Goal: Navigation & Orientation: Find specific page/section

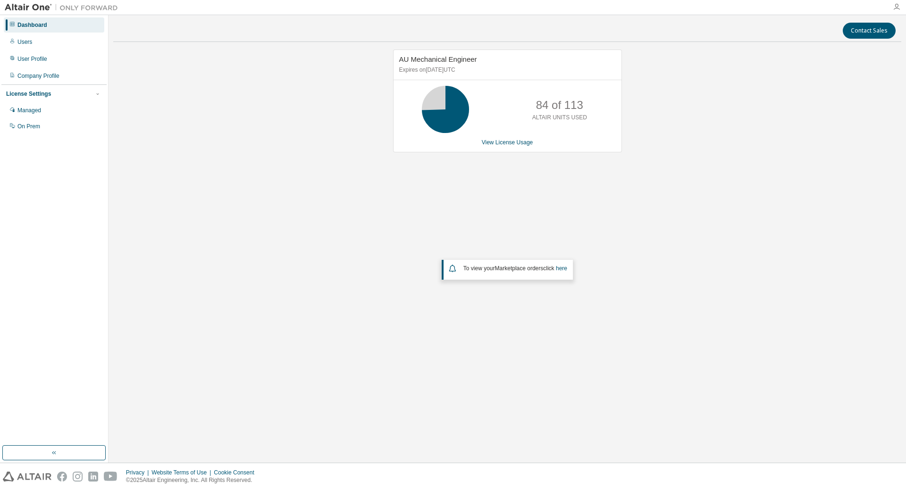
click at [898, 4] on icon "button" at bounding box center [896, 7] width 8 height 8
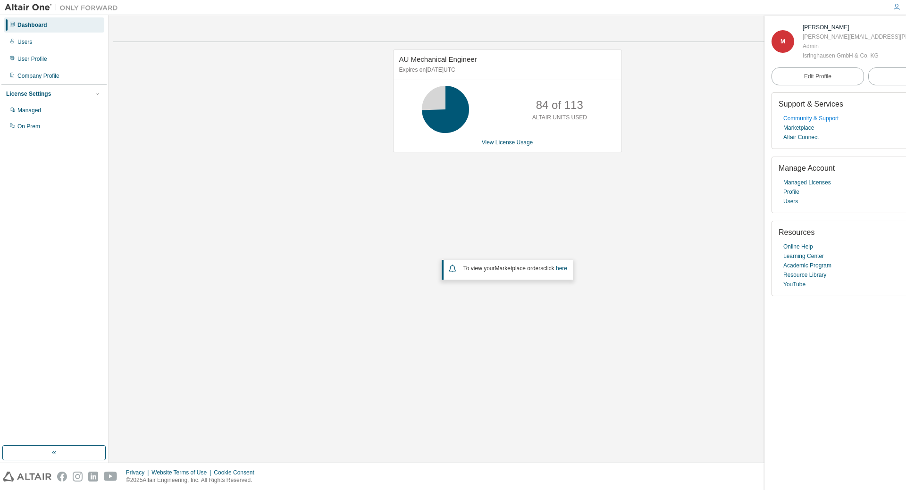
click at [819, 117] on link "Community & Support" at bounding box center [810, 118] width 55 height 9
